Goal: Task Accomplishment & Management: Use online tool/utility

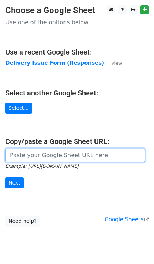
click at [42, 160] on input "url" at bounding box center [75, 156] width 140 height 14
paste input "https://docs.google.com/spreadsheets/d/1qQHD5SoE2zCQxW73jNxLPRujqbOdsJS1upL9tDW…"
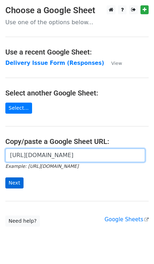
type input "https://docs.google.com/spreadsheets/d/1qQHD5SoE2zCQxW73jNxLPRujqbOdsJS1upL9tDW…"
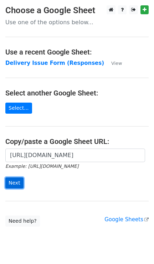
scroll to position [0, 0]
click at [13, 185] on input "Next" at bounding box center [14, 182] width 18 height 11
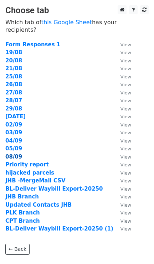
click at [20, 154] on strong "08/09" at bounding box center [13, 157] width 17 height 6
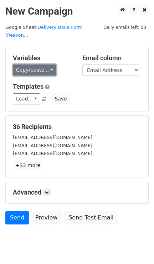
click at [47, 65] on link "Copy/paste..." at bounding box center [34, 70] width 43 height 11
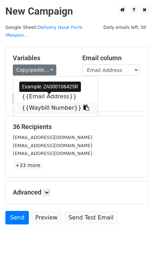
click at [51, 102] on link "{{Waybill Number}}" at bounding box center [55, 107] width 84 height 11
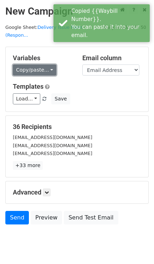
click at [45, 65] on link "Copy/paste..." at bounding box center [34, 70] width 43 height 11
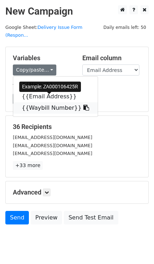
click at [37, 102] on link "{{Waybill Number}}" at bounding box center [55, 107] width 84 height 11
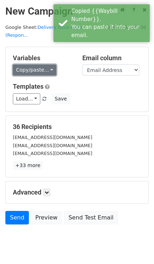
click at [42, 65] on link "Copy/paste..." at bounding box center [34, 70] width 43 height 11
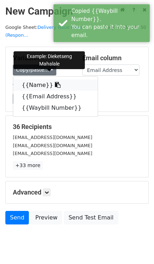
click at [39, 79] on link "{{Name}}" at bounding box center [55, 84] width 84 height 11
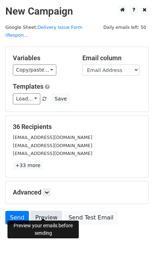
click at [41, 211] on link "Preview" at bounding box center [46, 218] width 31 height 14
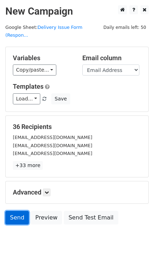
click at [14, 212] on link "Send" at bounding box center [17, 218] width 24 height 14
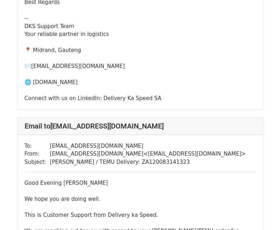
scroll to position [2937, 0]
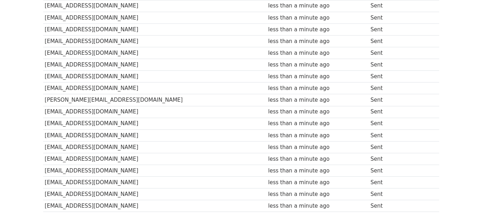
scroll to position [101, 0]
